Goal: Task Accomplishment & Management: Manage account settings

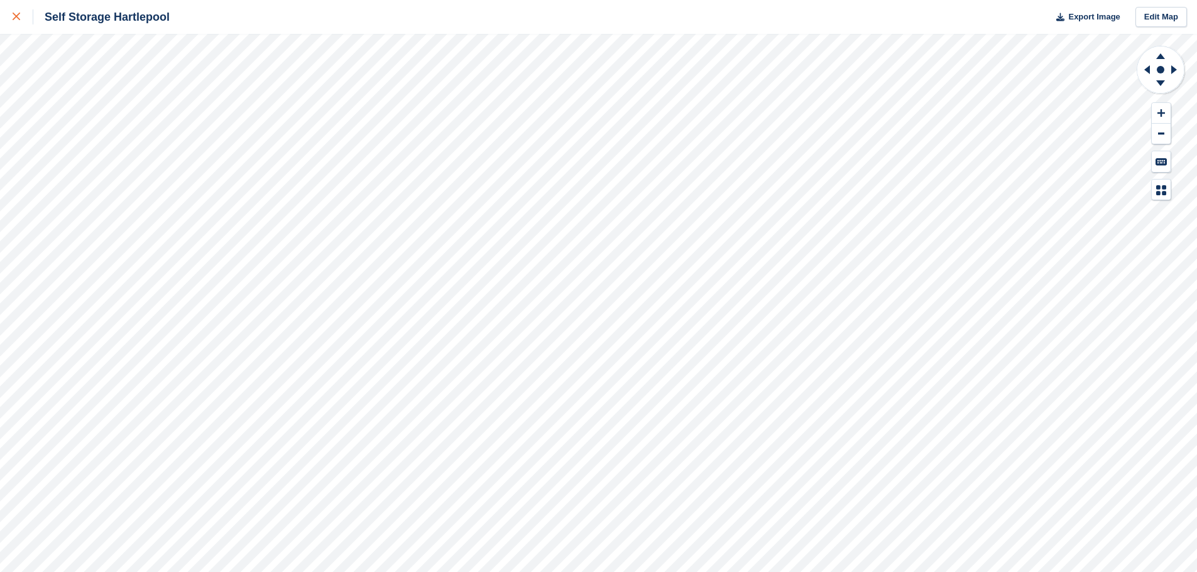
click at [12, 17] on link at bounding box center [16, 17] width 33 height 34
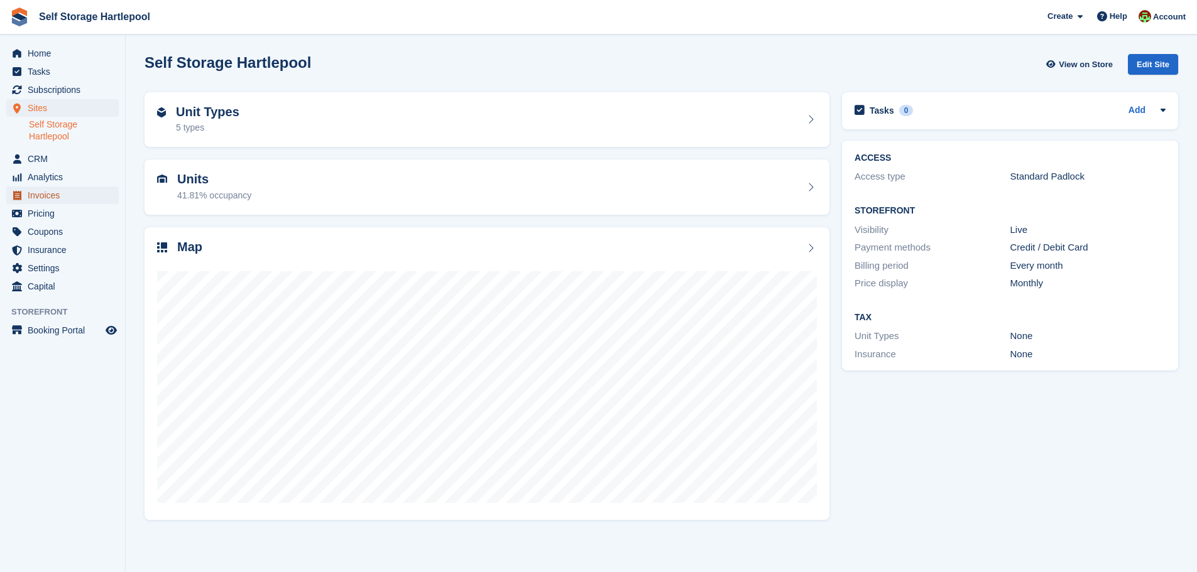
click at [43, 192] on span "Invoices" at bounding box center [65, 196] width 75 height 18
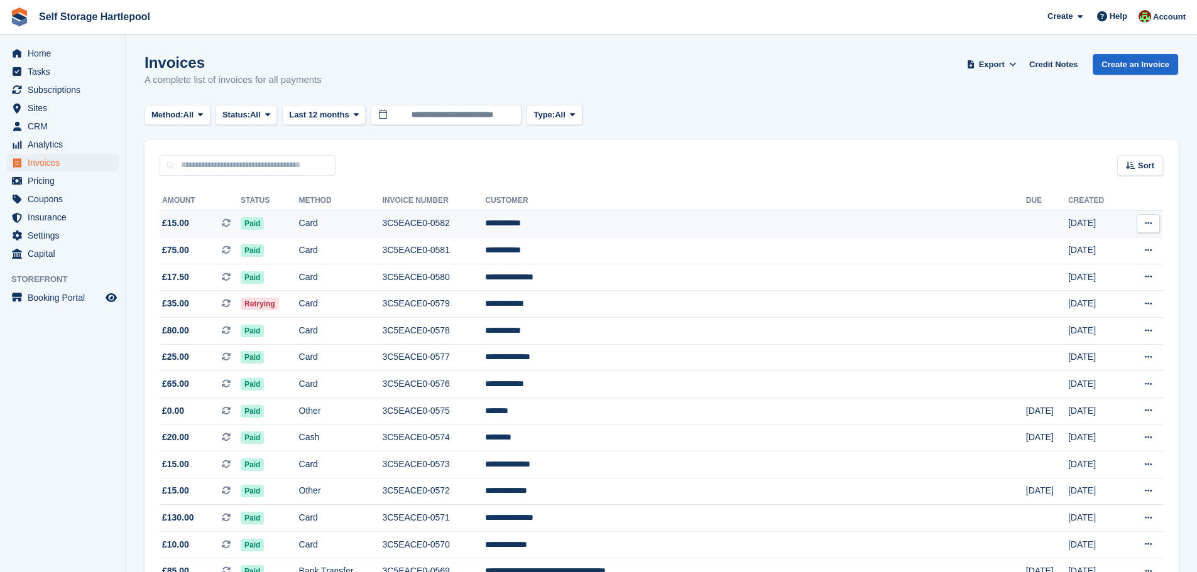
click at [479, 226] on td "3C5EACE0-0582" at bounding box center [433, 223] width 103 height 27
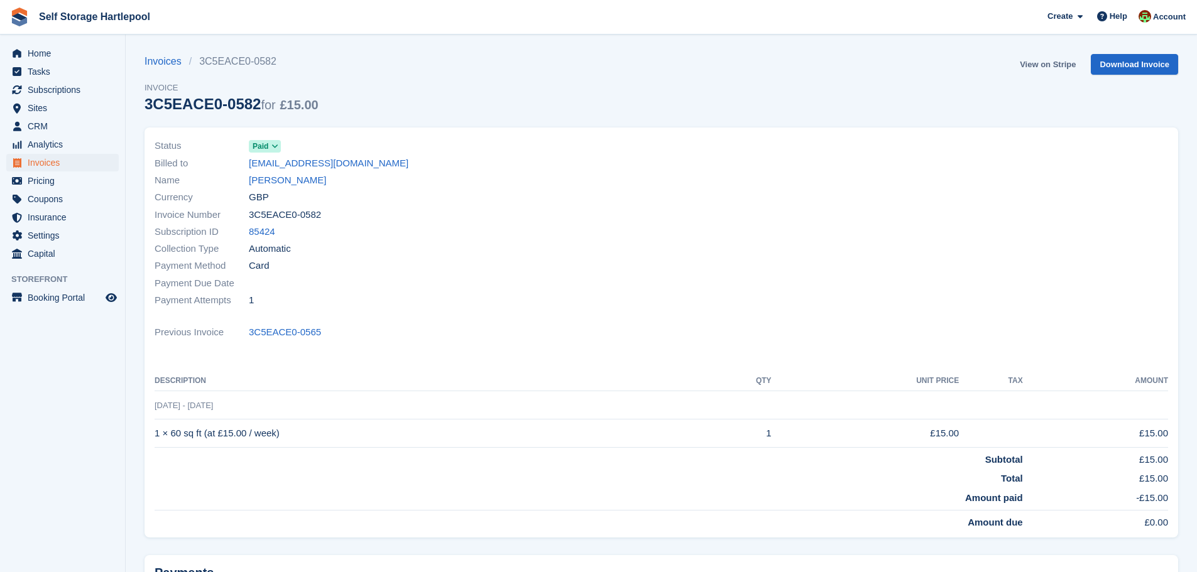
click at [1048, 68] on link "View on Stripe" at bounding box center [1048, 64] width 66 height 21
